Goal: Check status: Check status

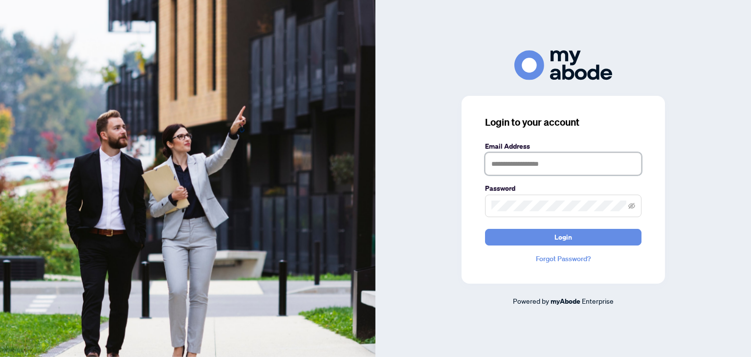
type input "**********"
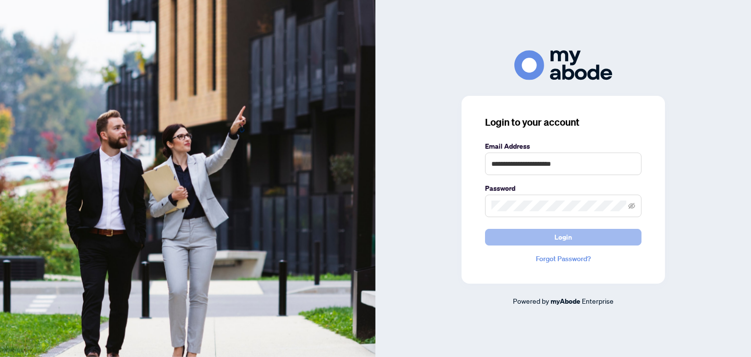
click at [564, 241] on span "Login" at bounding box center [564, 237] width 18 height 16
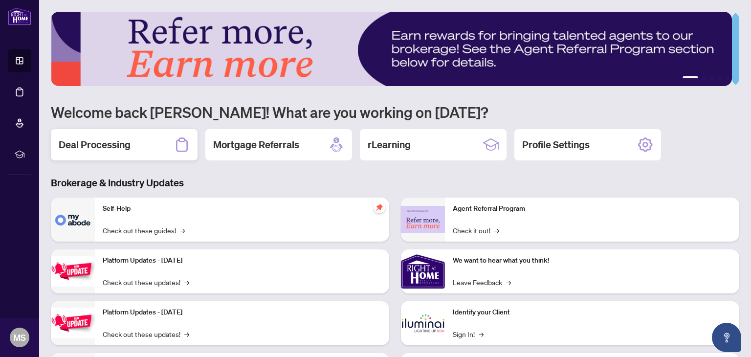
click at [125, 143] on h2 "Deal Processing" at bounding box center [95, 145] width 72 height 14
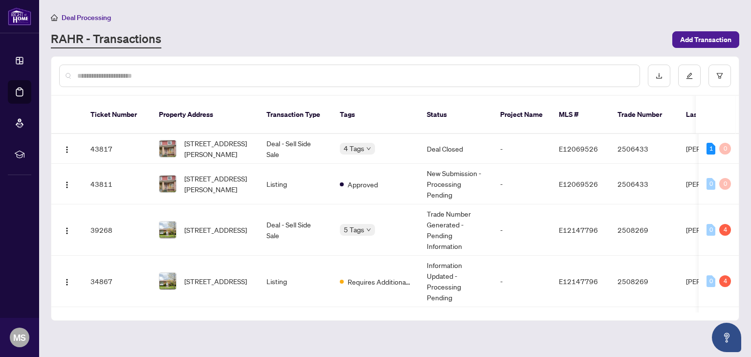
click at [358, 276] on span "Requires Additional Docs" at bounding box center [380, 281] width 64 height 11
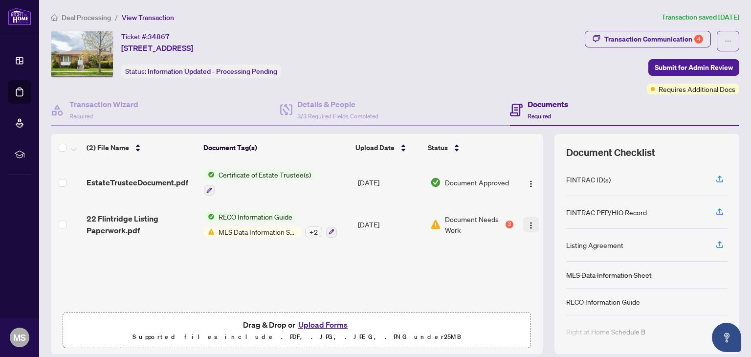
click at [527, 222] on img "button" at bounding box center [531, 226] width 8 height 8
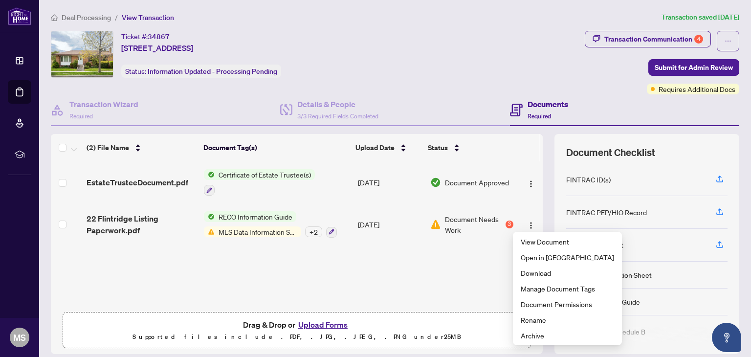
click at [445, 230] on span "Document Needs Work" at bounding box center [474, 225] width 58 height 22
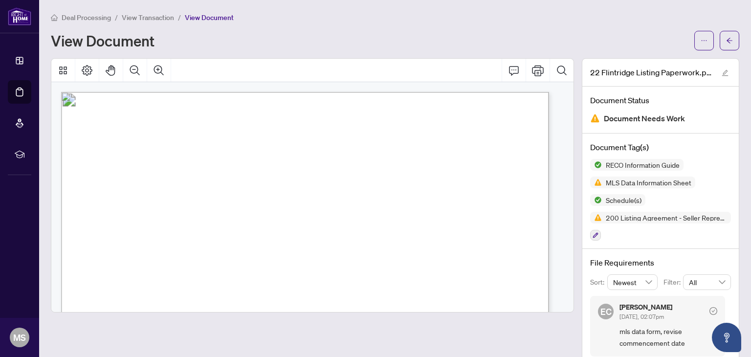
click at [626, 221] on span "200 Listing Agreement - Seller Representation Agreement Authority to Offer for …" at bounding box center [660, 218] width 141 height 12
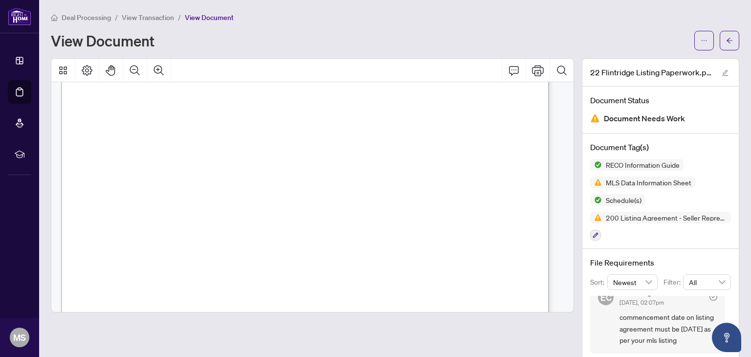
click at [532, 75] on icon "Print" at bounding box center [538, 71] width 12 height 12
click at [532, 74] on icon "Print" at bounding box center [538, 70] width 12 height 11
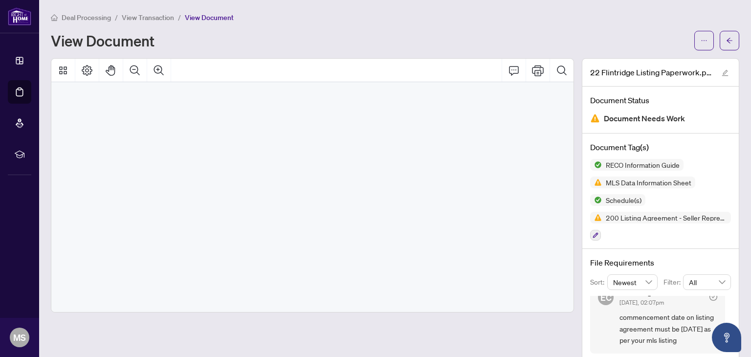
click at [150, 21] on span "View Transaction" at bounding box center [148, 17] width 52 height 9
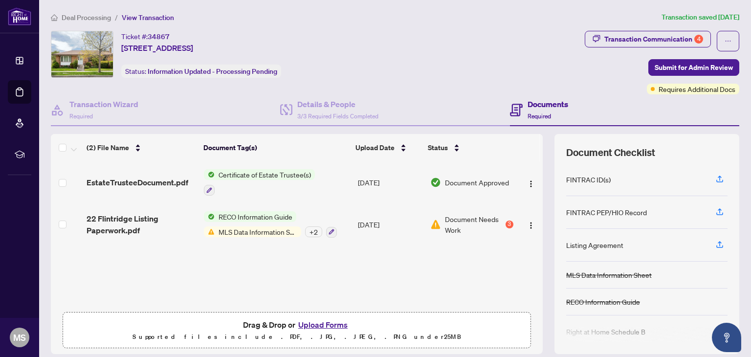
click at [718, 328] on icon "button" at bounding box center [720, 330] width 4 height 5
